Goal: Transaction & Acquisition: Purchase product/service

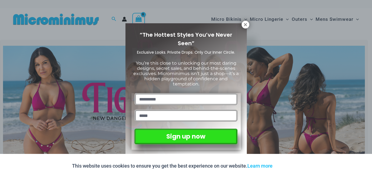
click at [250, 22] on div "“The Hottest Styles You’ve Never Seen” Exclusive Looks. Private Drops. Only Our…" at bounding box center [186, 89] width 372 height 178
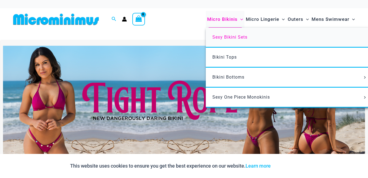
click at [229, 32] on link "Sexy Bikini Sets" at bounding box center [287, 38] width 163 height 20
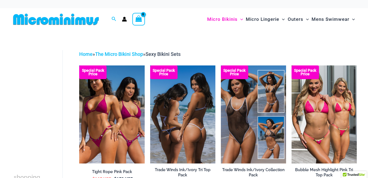
click at [169, 93] on img at bounding box center [182, 115] width 65 height 98
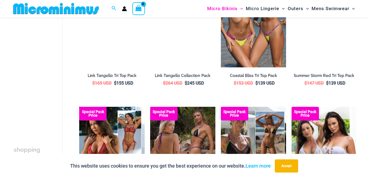
scroll to position [1162, 0]
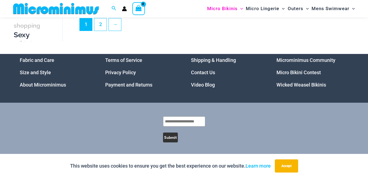
click at [298, 73] on link "Micro Bikini Contest" at bounding box center [299, 73] width 44 height 6
